Goal: Transaction & Acquisition: Purchase product/service

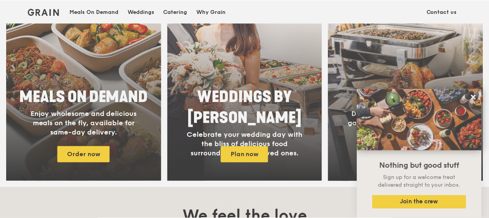
scroll to position [309, 0]
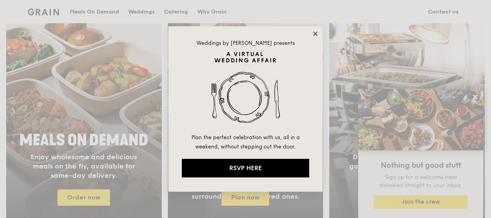
click at [315, 32] on icon at bounding box center [315, 33] width 7 height 7
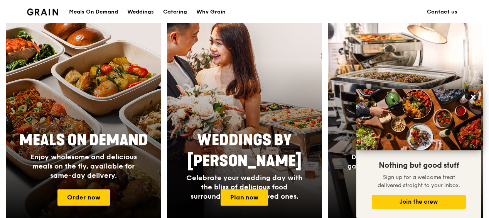
click at [103, 12] on div "Meals On Demand" at bounding box center [93, 11] width 49 height 23
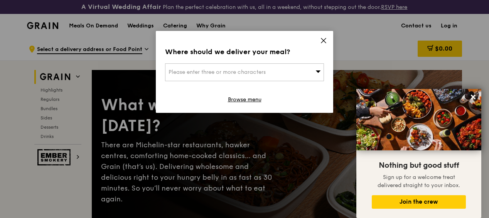
click at [325, 39] on icon at bounding box center [323, 40] width 7 height 7
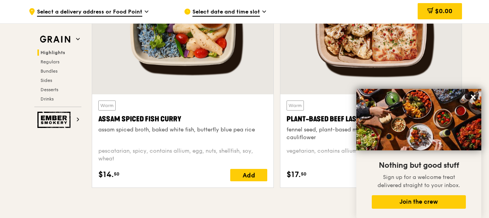
scroll to position [347, 0]
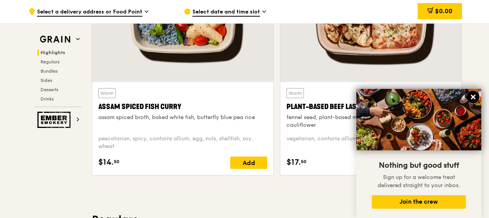
click at [475, 99] on icon at bounding box center [473, 97] width 5 height 5
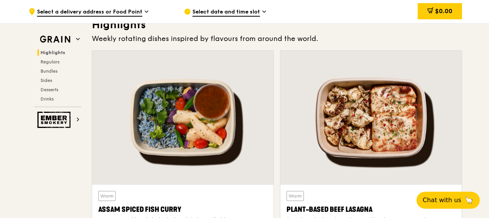
scroll to position [232, 0]
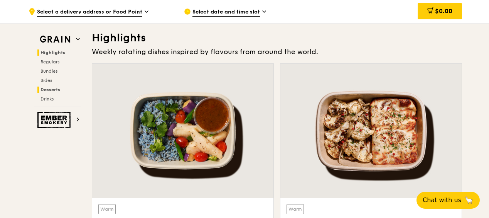
click at [52, 91] on span "Desserts" at bounding box center [51, 89] width 20 height 5
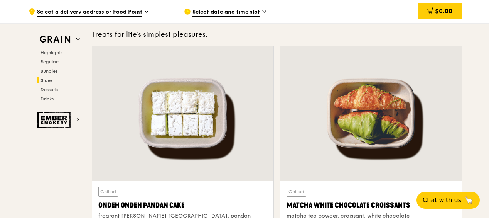
scroll to position [2147, 0]
